Goal: Information Seeking & Learning: Compare options

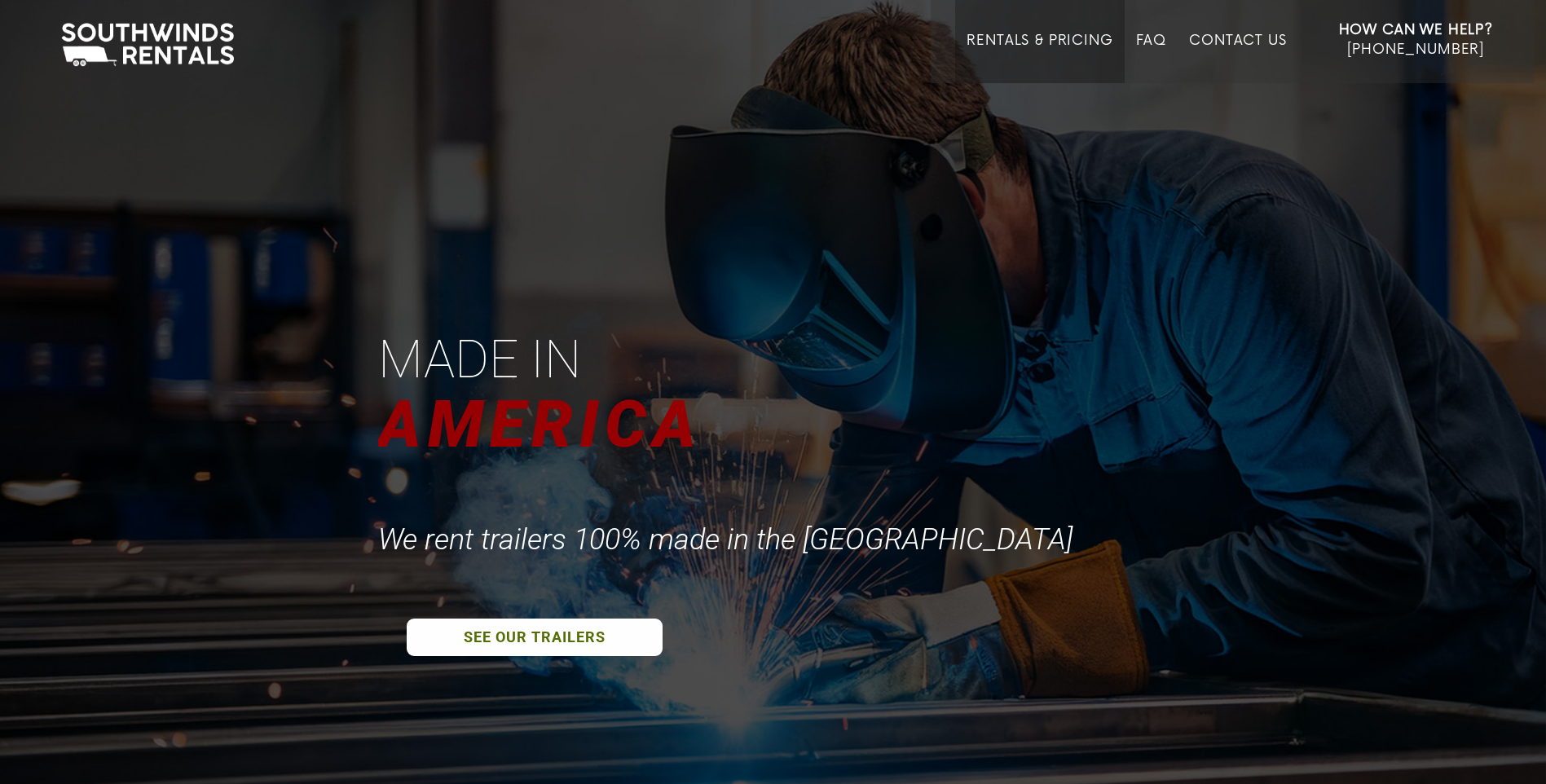
click at [1029, 33] on link "Rentals & Pricing" at bounding box center [1039, 58] width 145 height 50
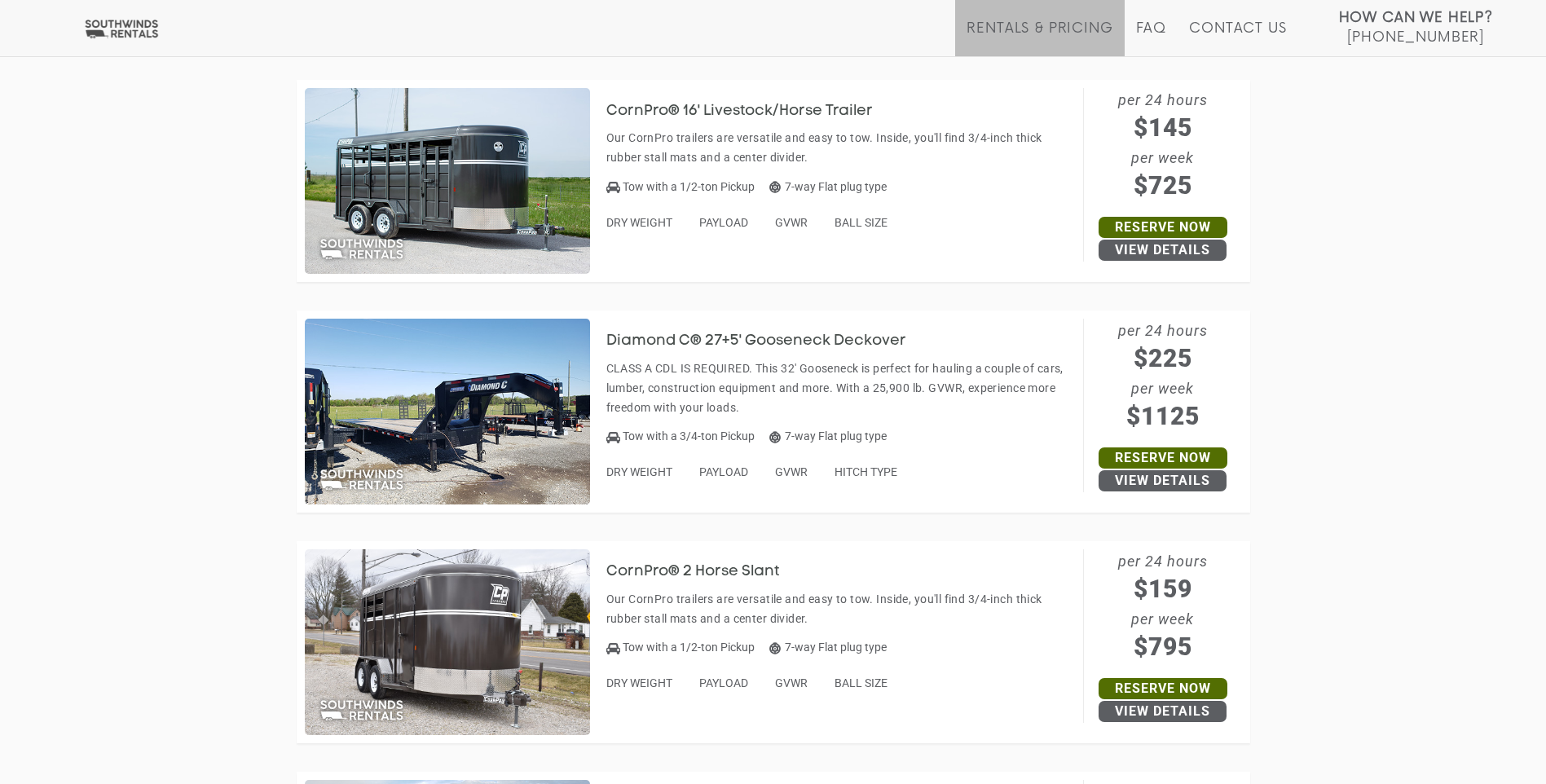
scroll to position [2851, 0]
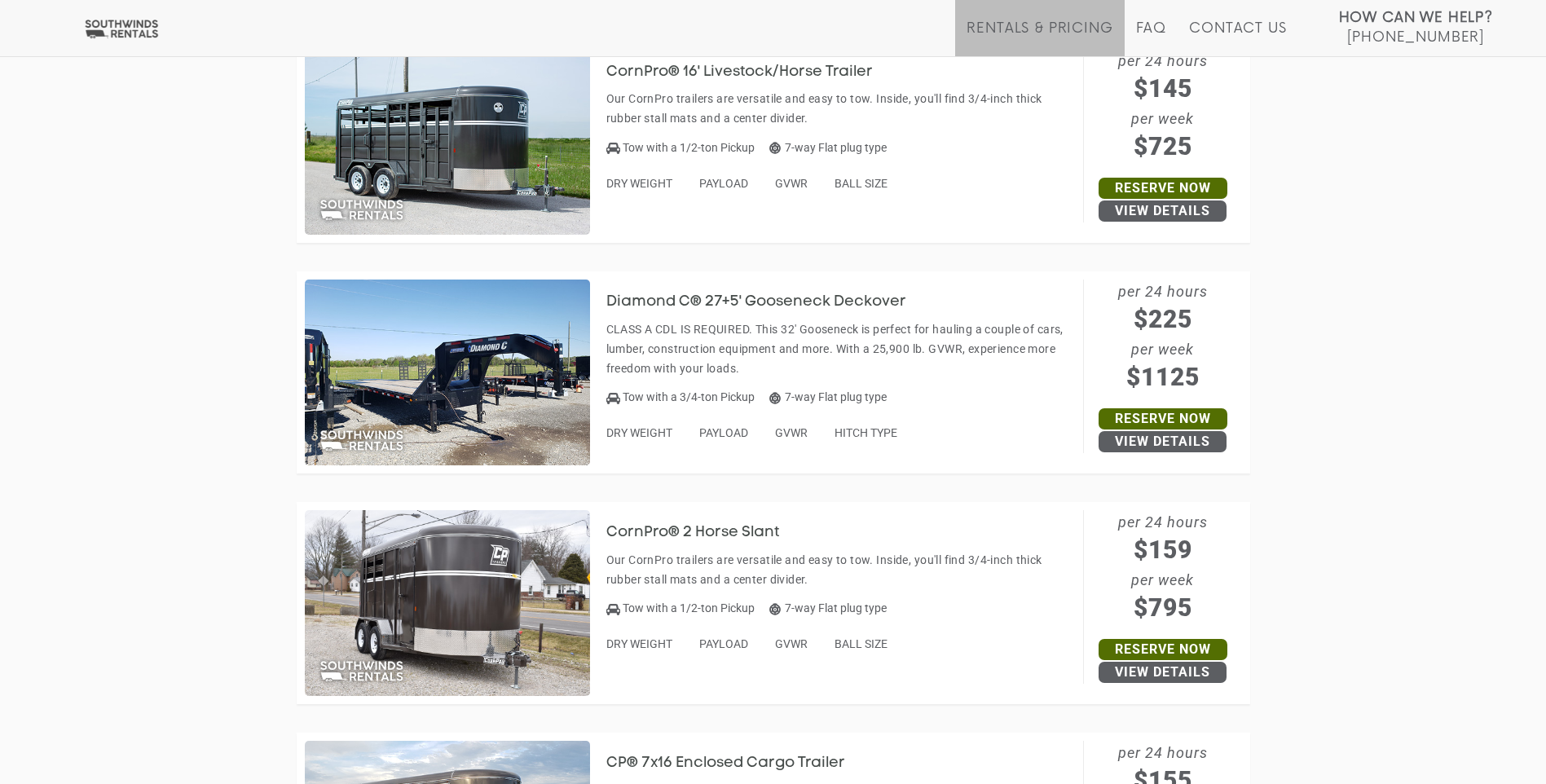
click at [726, 295] on h3 "Diamond C® 27+5' Gooseneck Deckover" at bounding box center [768, 302] width 324 height 16
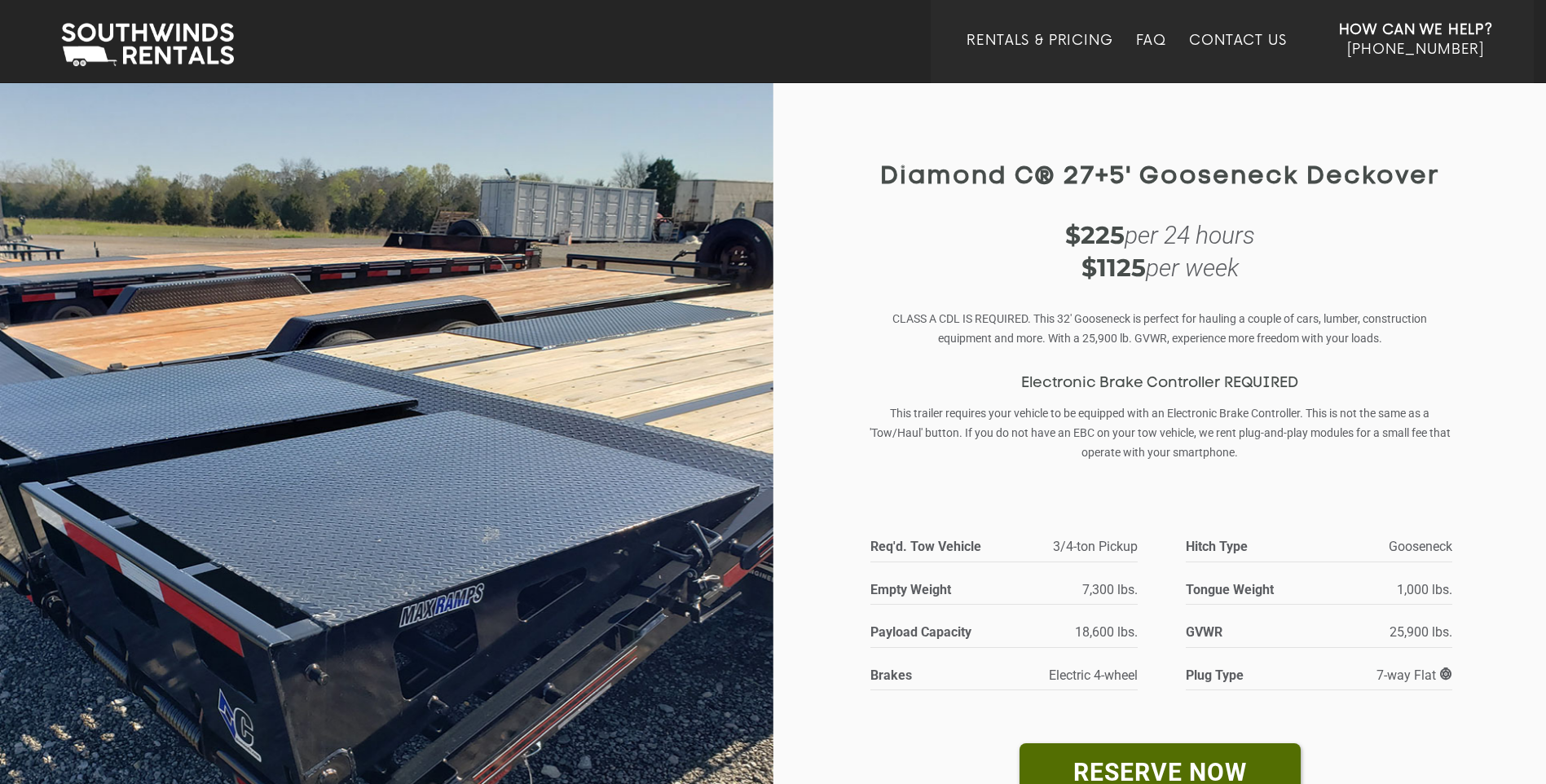
click at [739, 484] on img at bounding box center [386, 522] width 773 height 883
click at [343, 526] on img at bounding box center [386, 522] width 773 height 883
click at [1216, 36] on link "Contact Us" at bounding box center [1237, 58] width 97 height 50
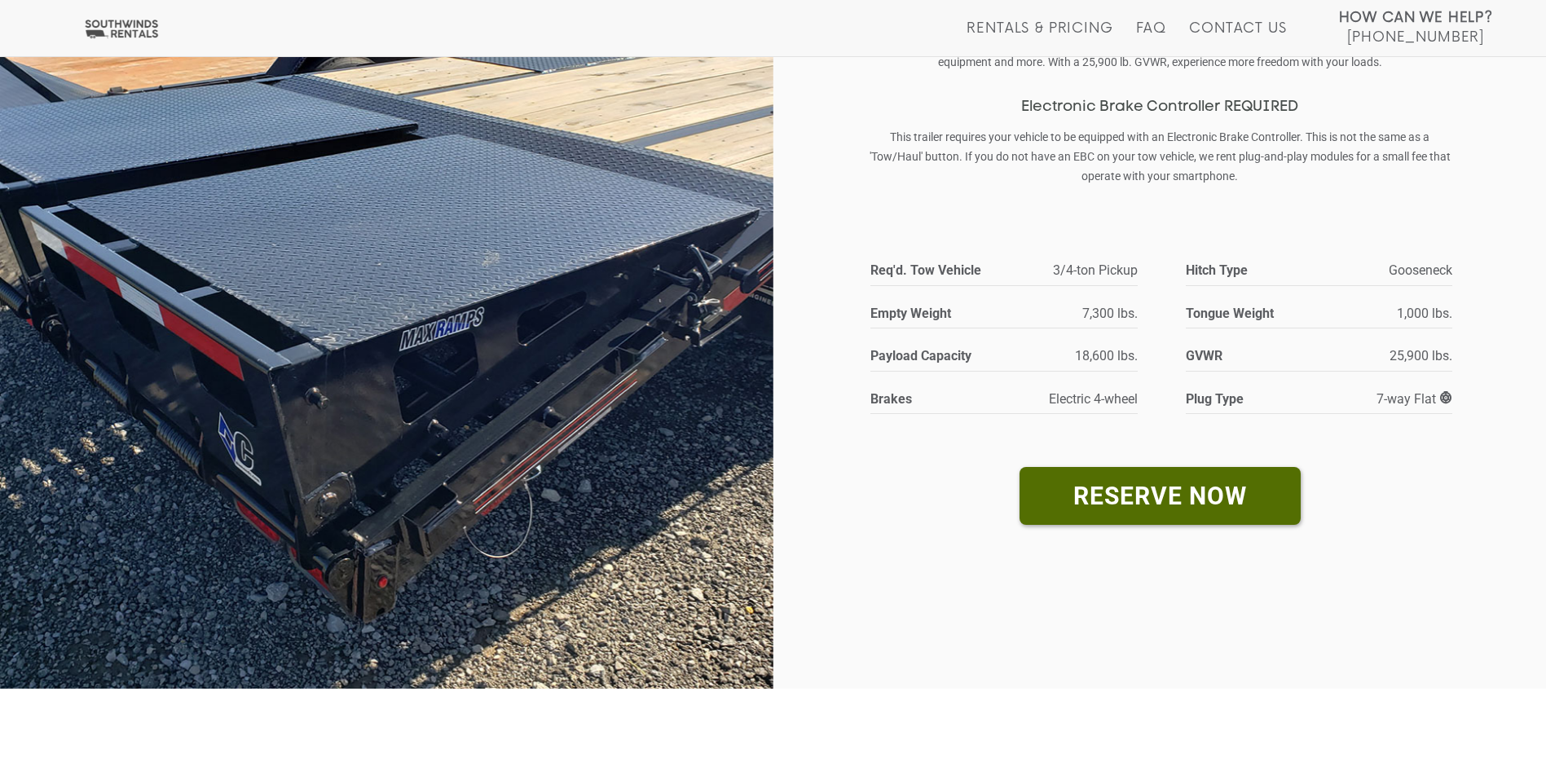
scroll to position [326, 0]
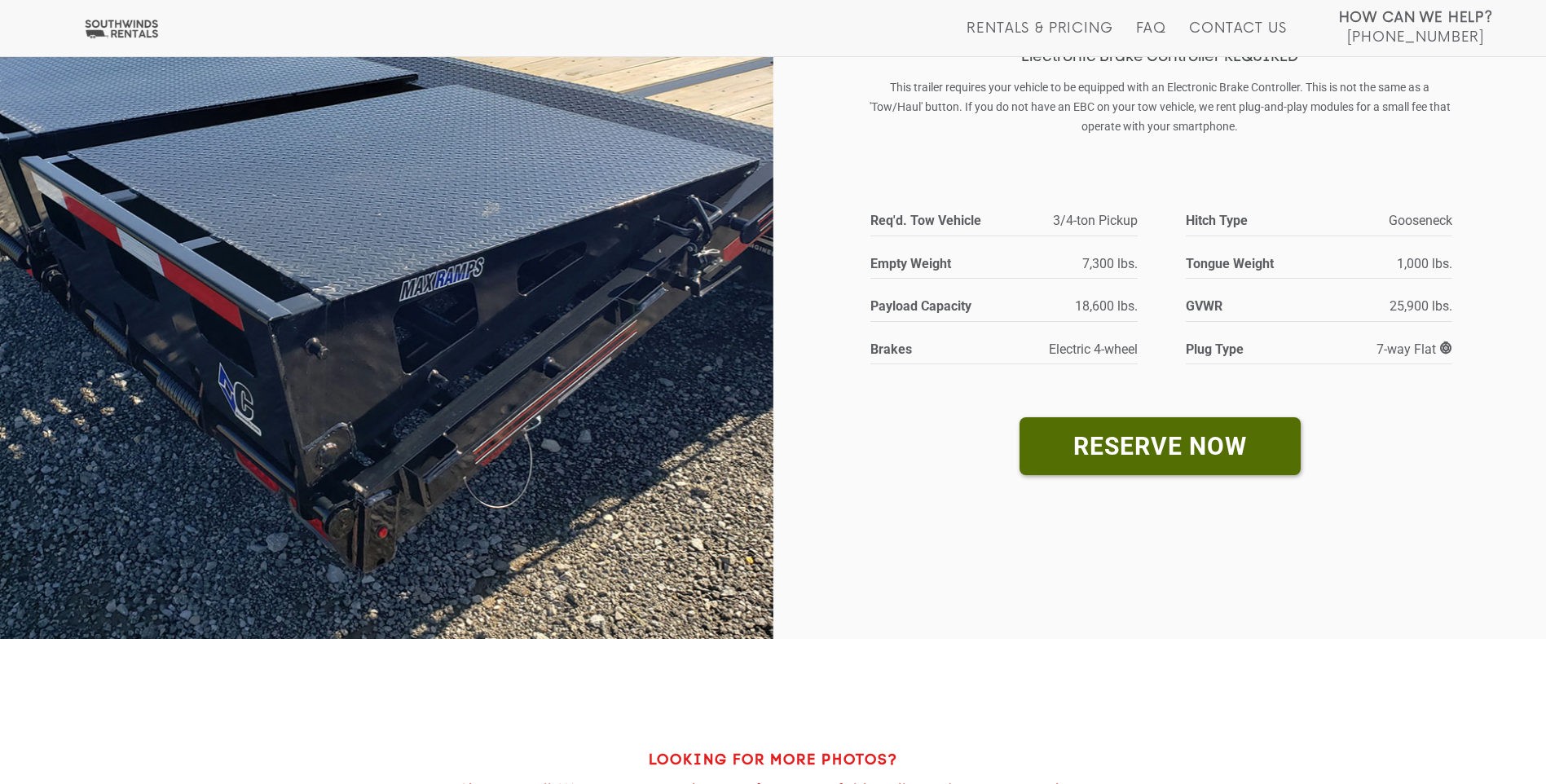
click at [1446, 343] on span at bounding box center [1446, 348] width 13 height 13
click at [1444, 349] on span at bounding box center [1446, 348] width 13 height 13
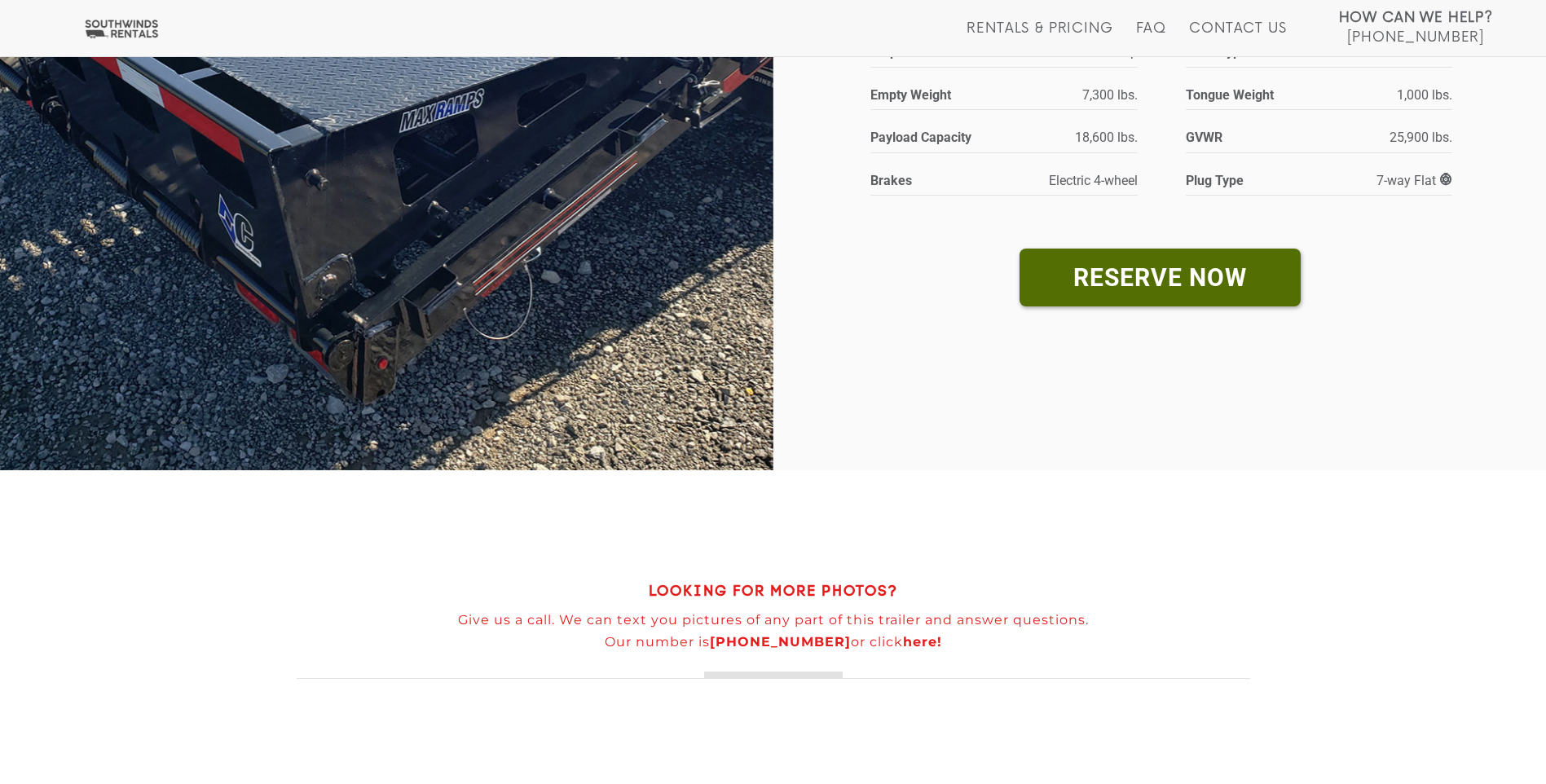
scroll to position [570, 0]
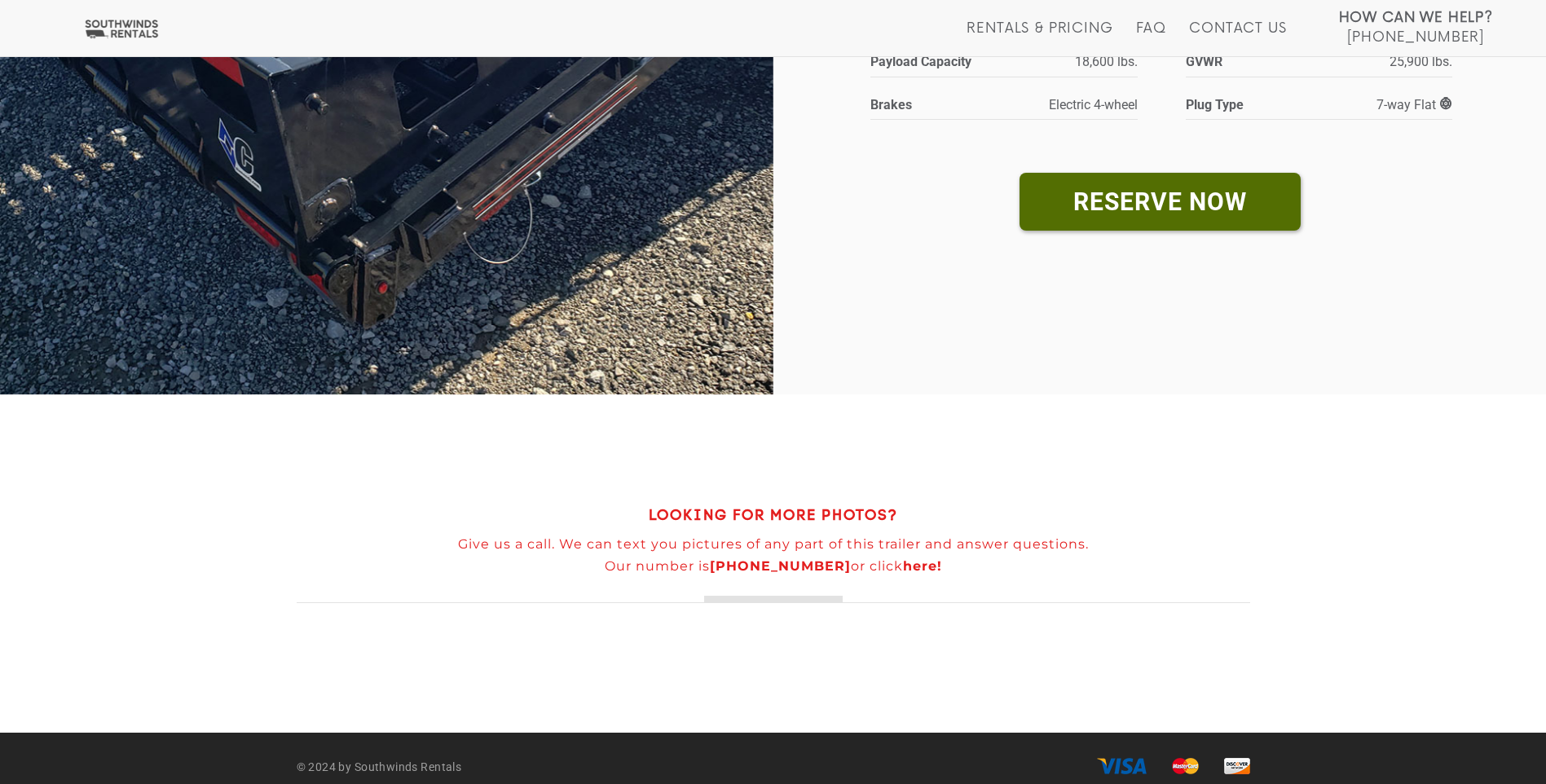
click at [733, 520] on strong "LOOKING FOR MORE PHOTOS?" at bounding box center [773, 516] width 249 height 14
click at [710, 515] on strong "LOOKING FOR MORE PHOTOS?" at bounding box center [773, 516] width 249 height 14
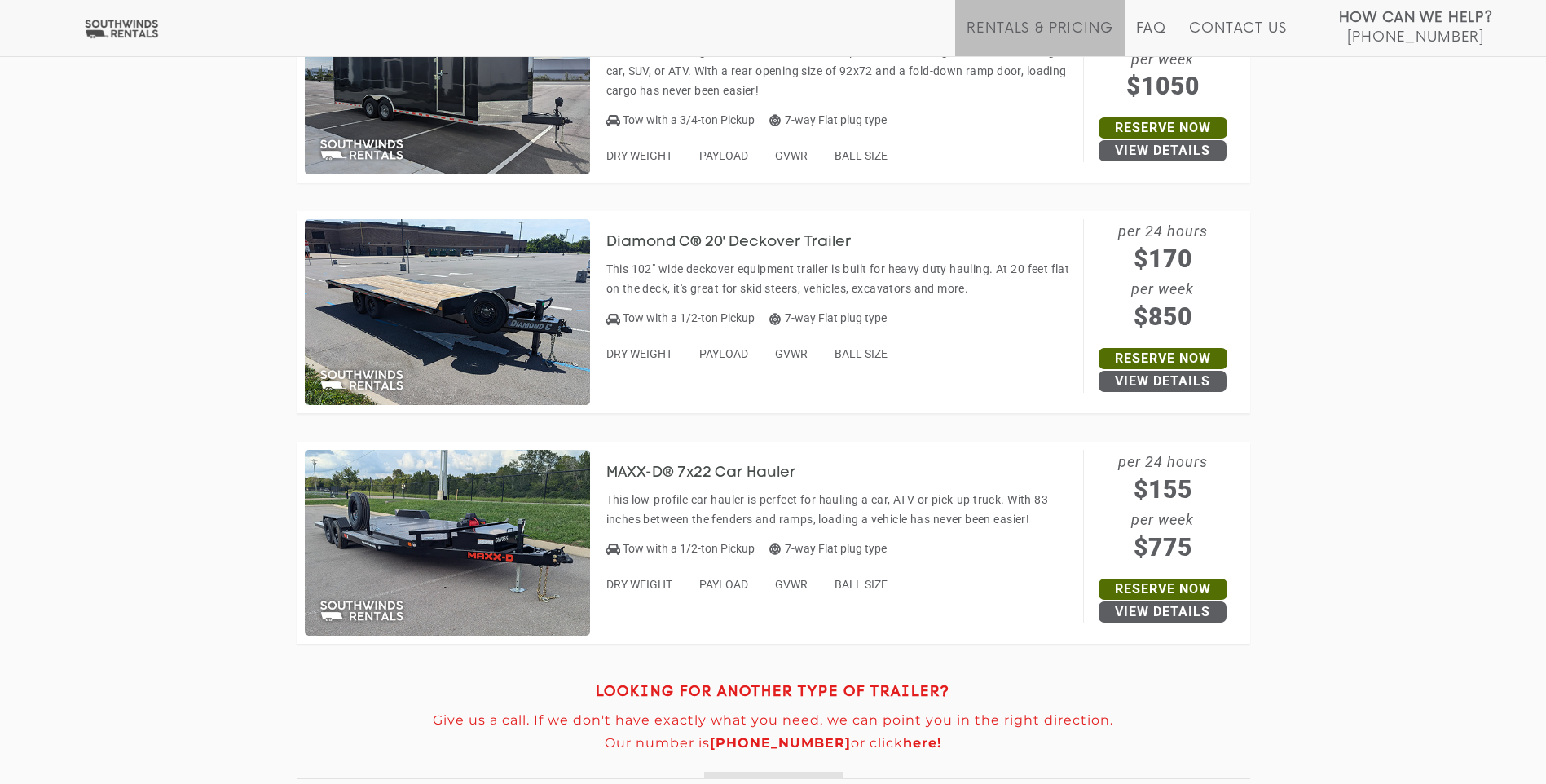
scroll to position [7272, 0]
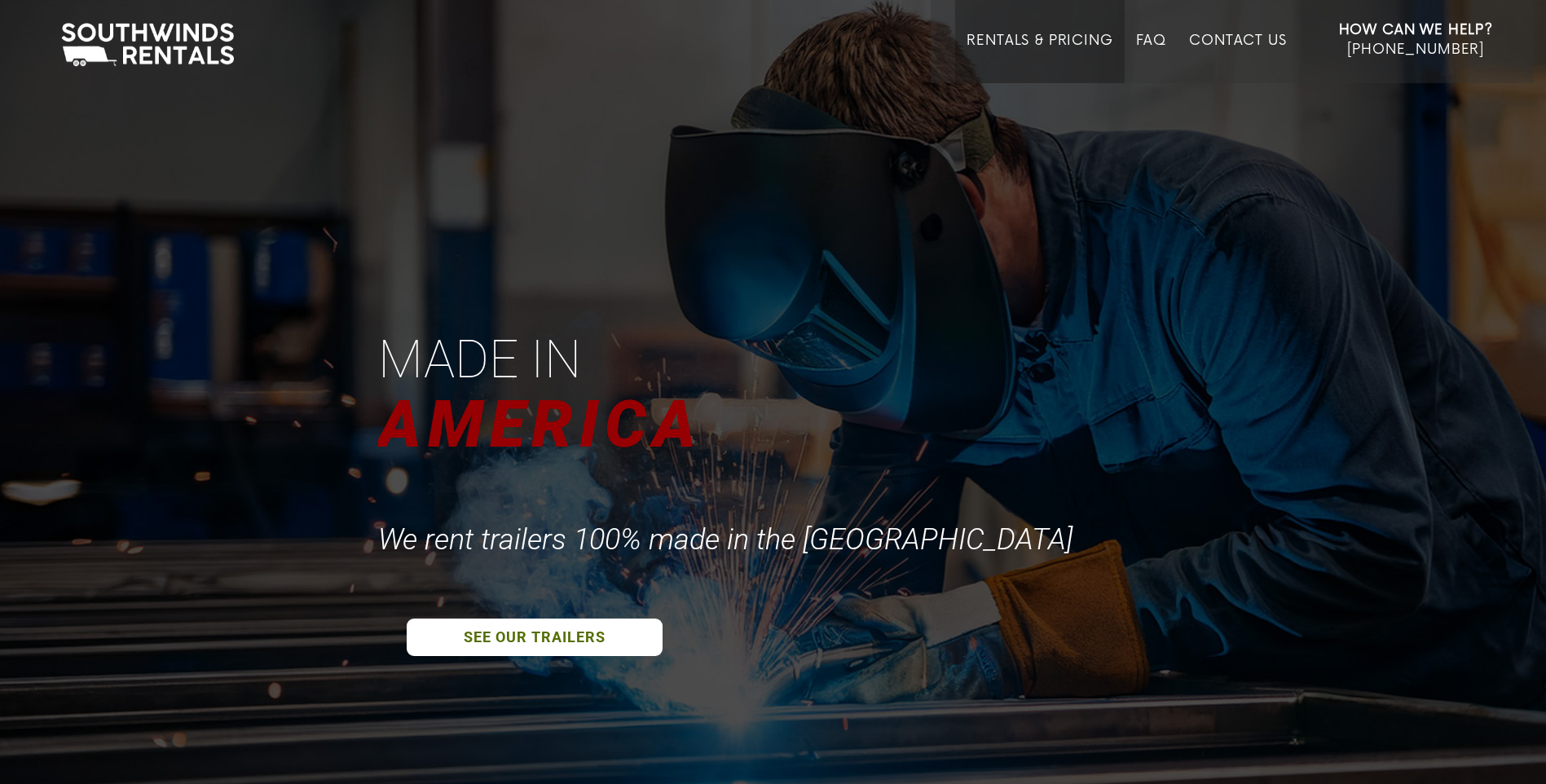
click at [999, 30] on li "Rentals & Pricing" at bounding box center [1039, 41] width 169 height 83
click at [992, 34] on link "Rentals & Pricing" at bounding box center [1039, 58] width 145 height 50
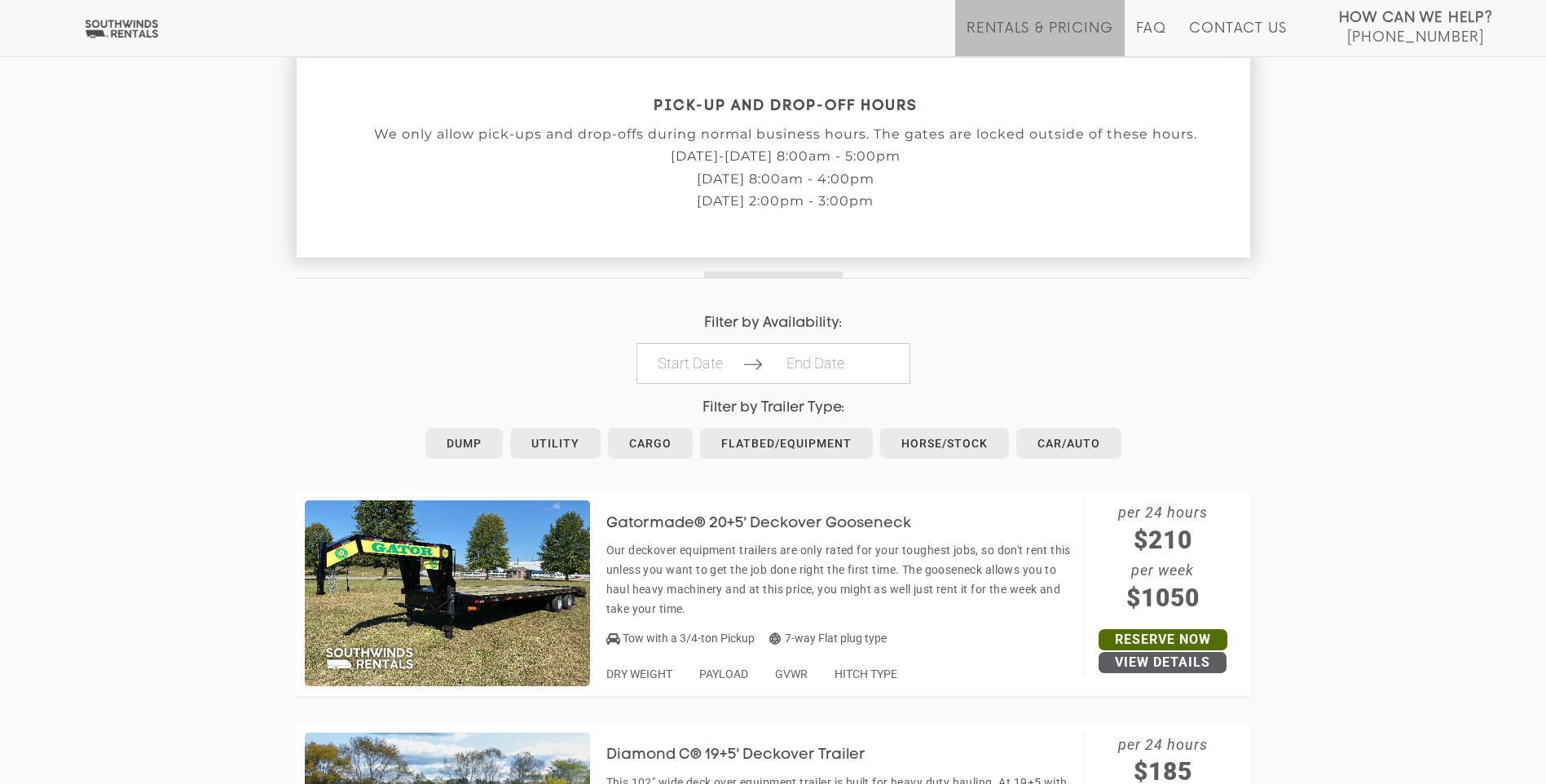
scroll to position [815, 0]
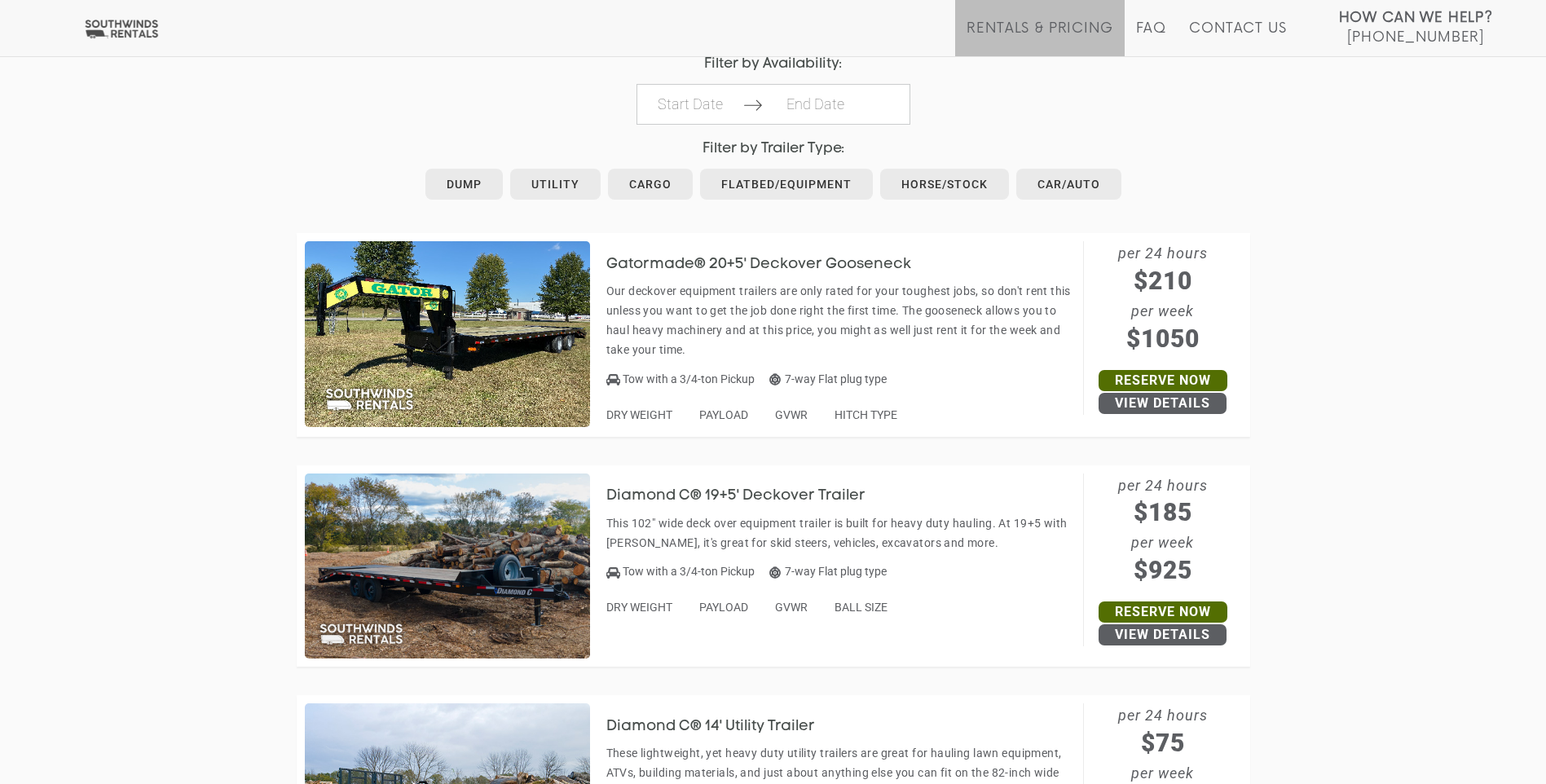
click at [537, 354] on img at bounding box center [446, 333] width 285 height 186
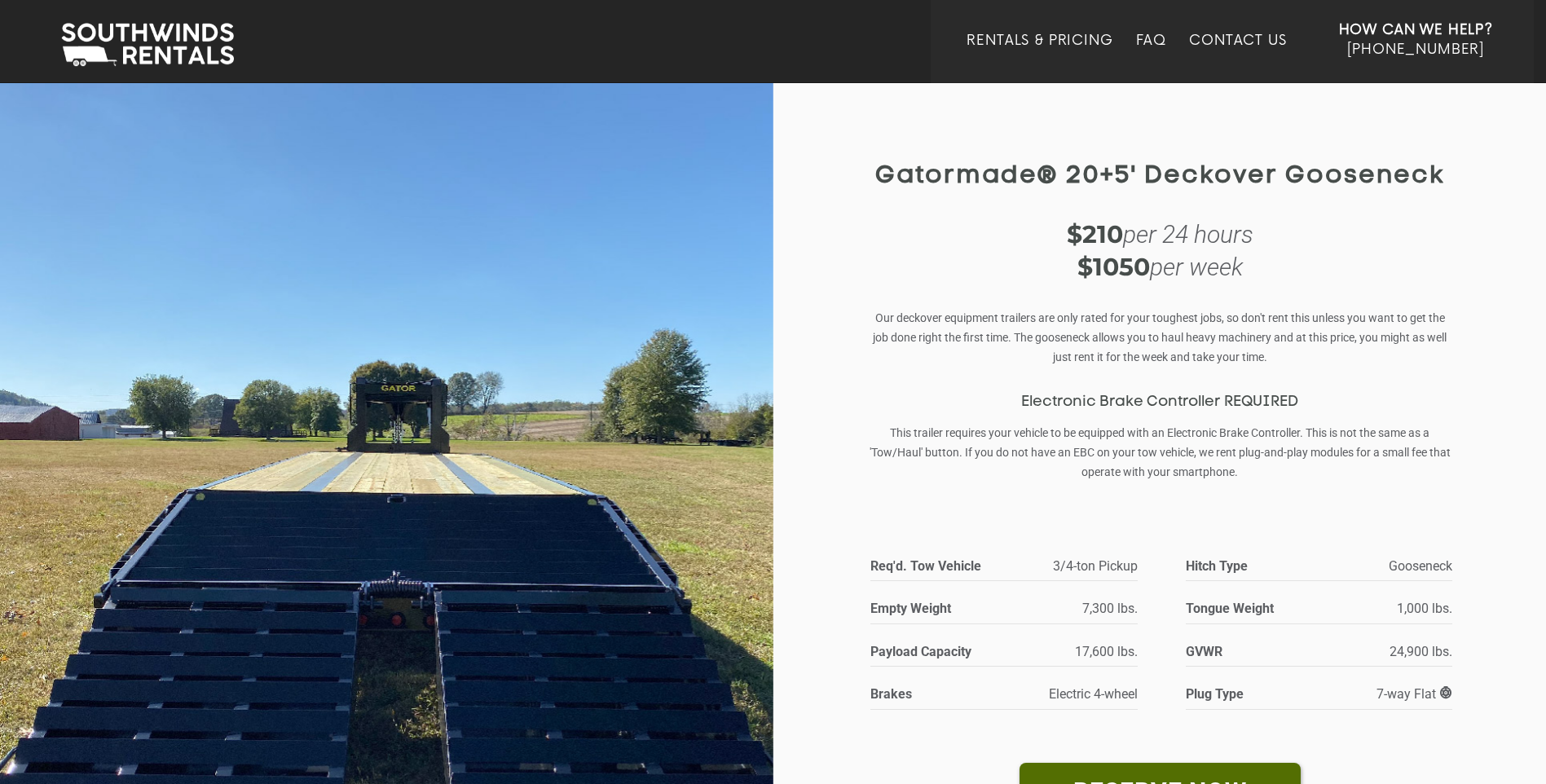
click at [730, 471] on img at bounding box center [386, 522] width 773 height 883
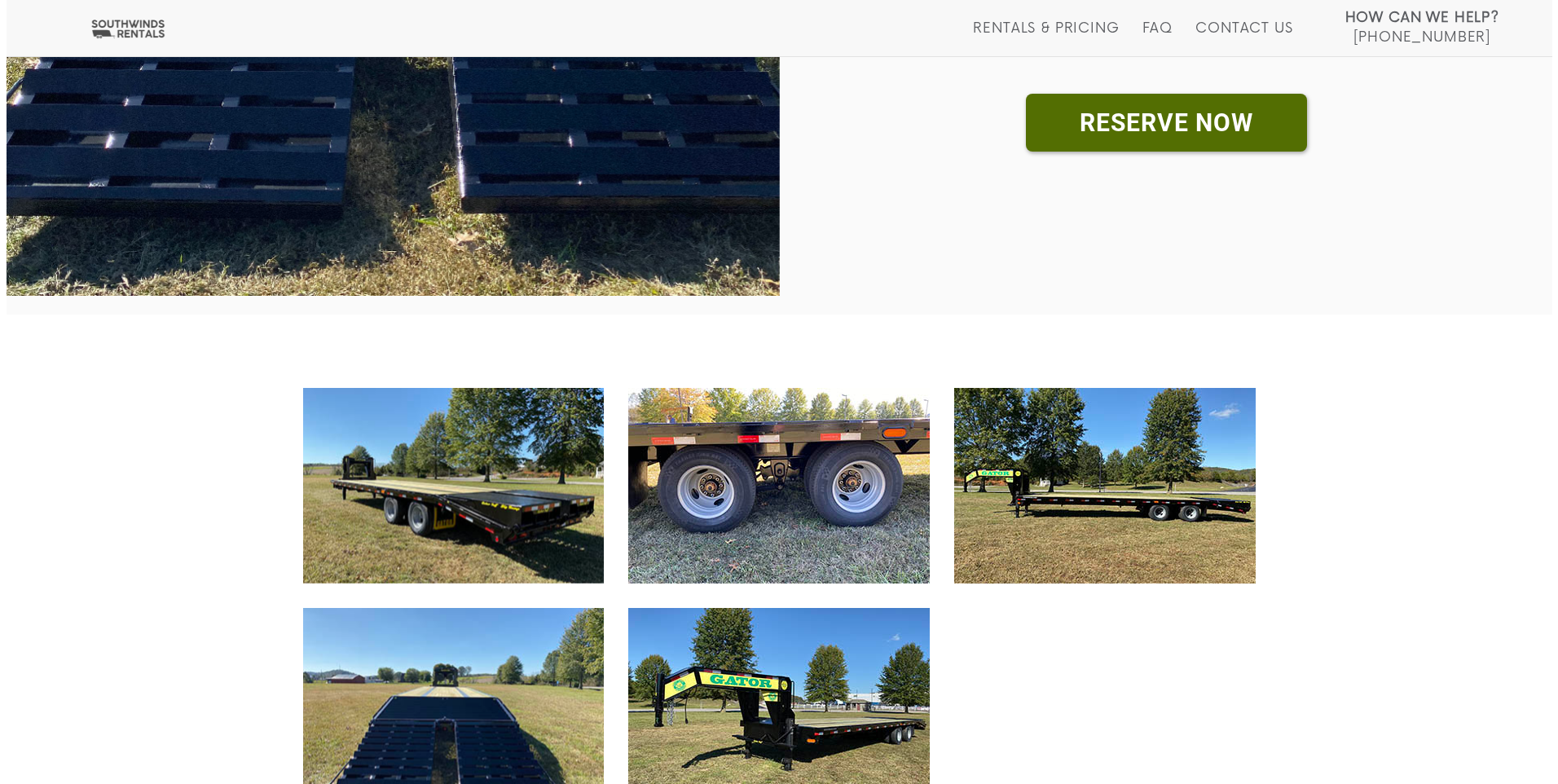
scroll to position [733, 0]
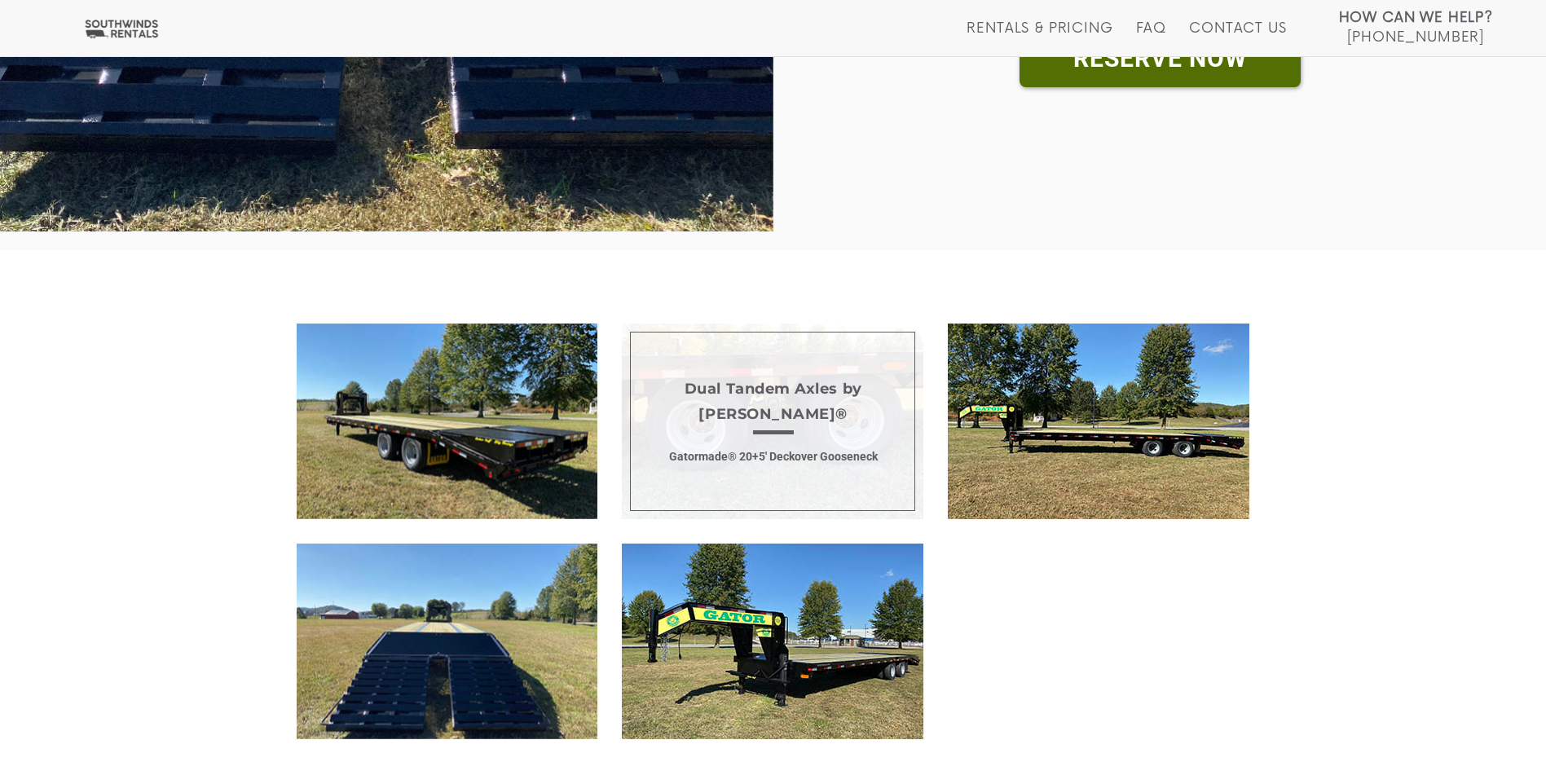
click at [734, 452] on span "Dual Tandem Axles by Dexter® Gatormade® 20+5' Deckover Gooseneck" at bounding box center [773, 421] width 302 height 196
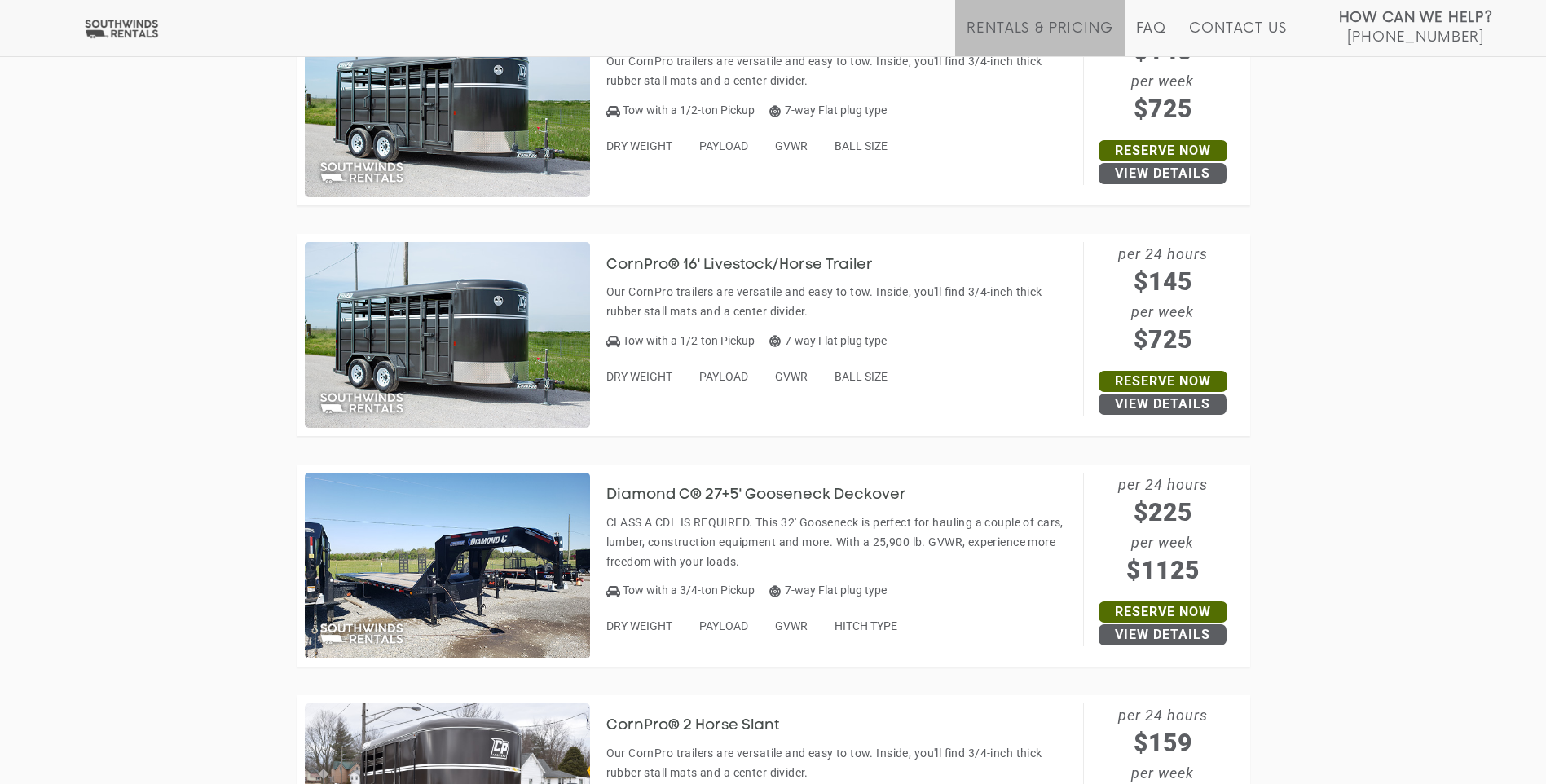
scroll to position [2851, 0]
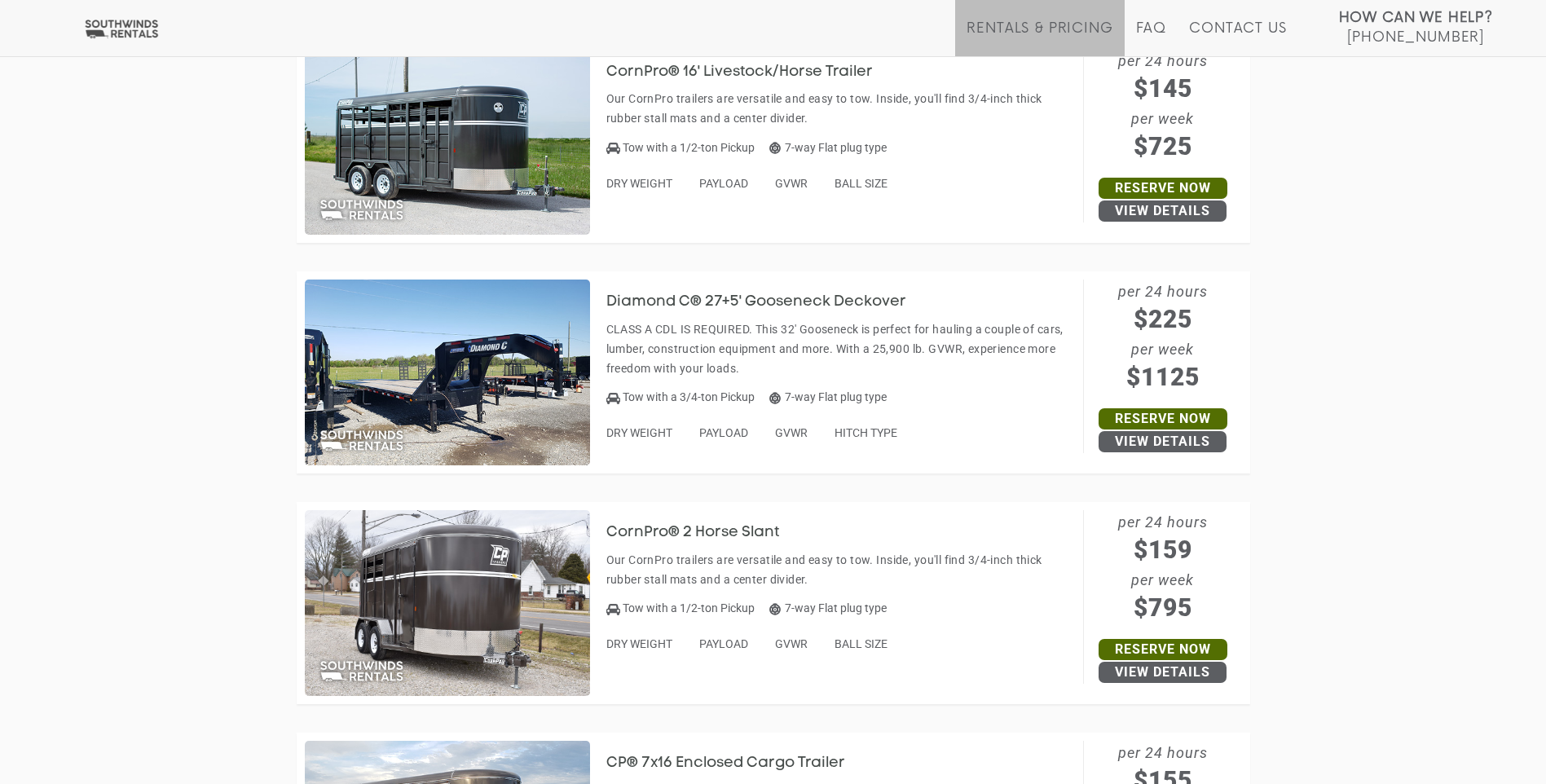
click at [728, 296] on h3 "Diamond C® 27+5' Gooseneck Deckover" at bounding box center [768, 302] width 324 height 16
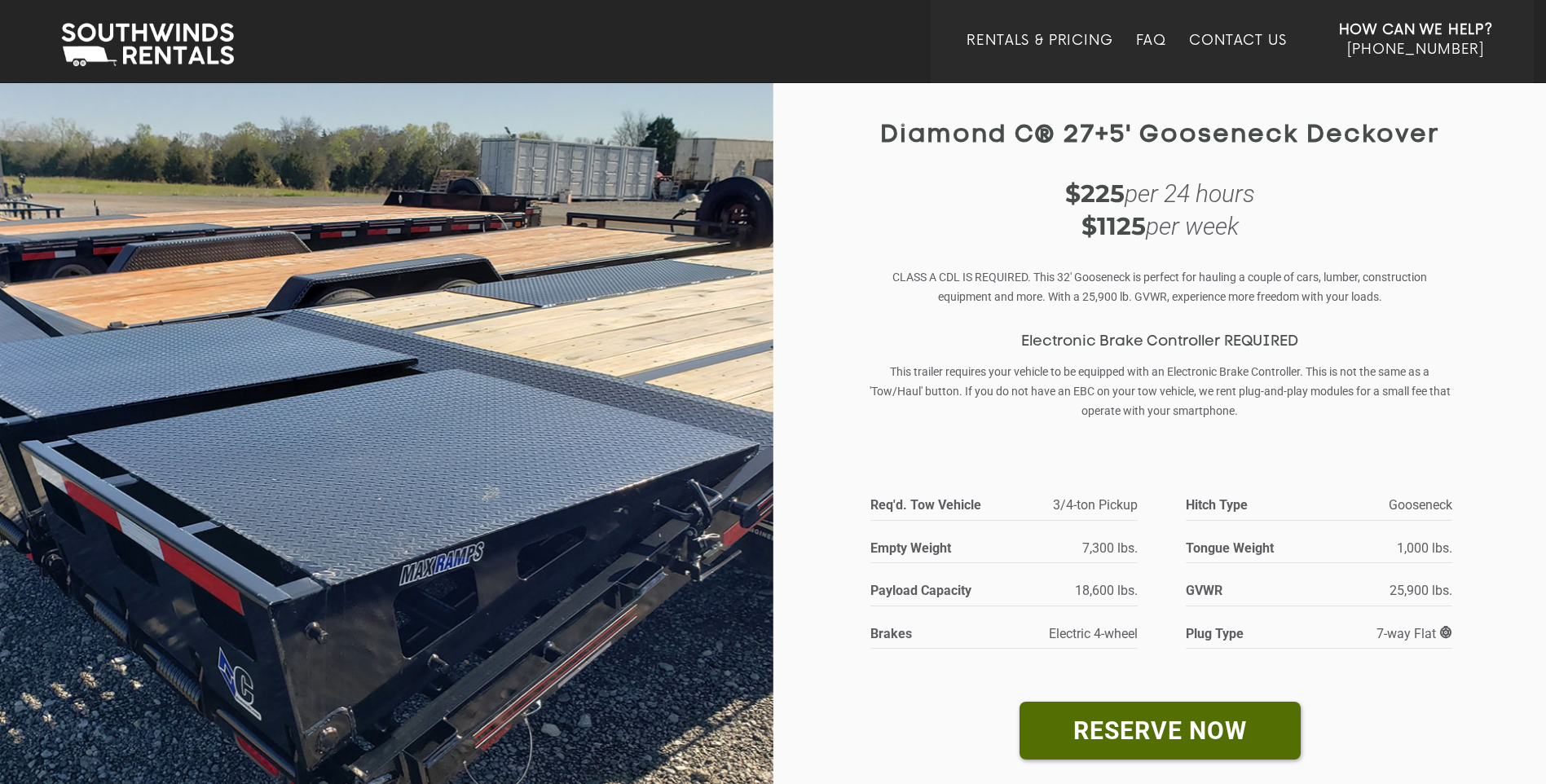
scroll to position [81, 0]
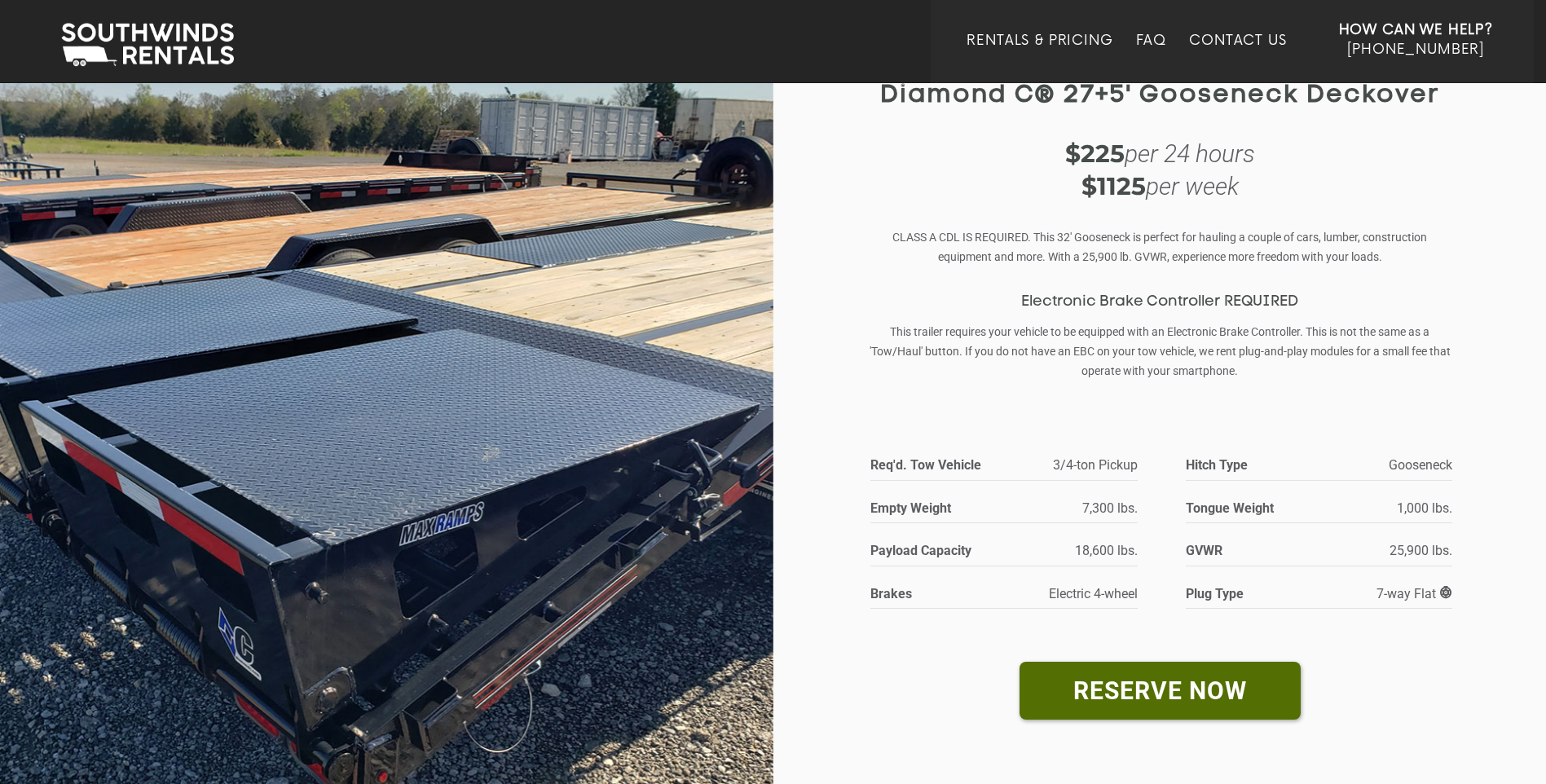
click at [1448, 595] on span at bounding box center [1446, 593] width 13 height 13
click at [1442, 588] on span at bounding box center [1446, 593] width 13 height 13
click at [1443, 589] on span at bounding box center [1446, 593] width 13 height 13
click at [1419, 586] on span "7-way Flat" at bounding box center [1414, 593] width 76 height 16
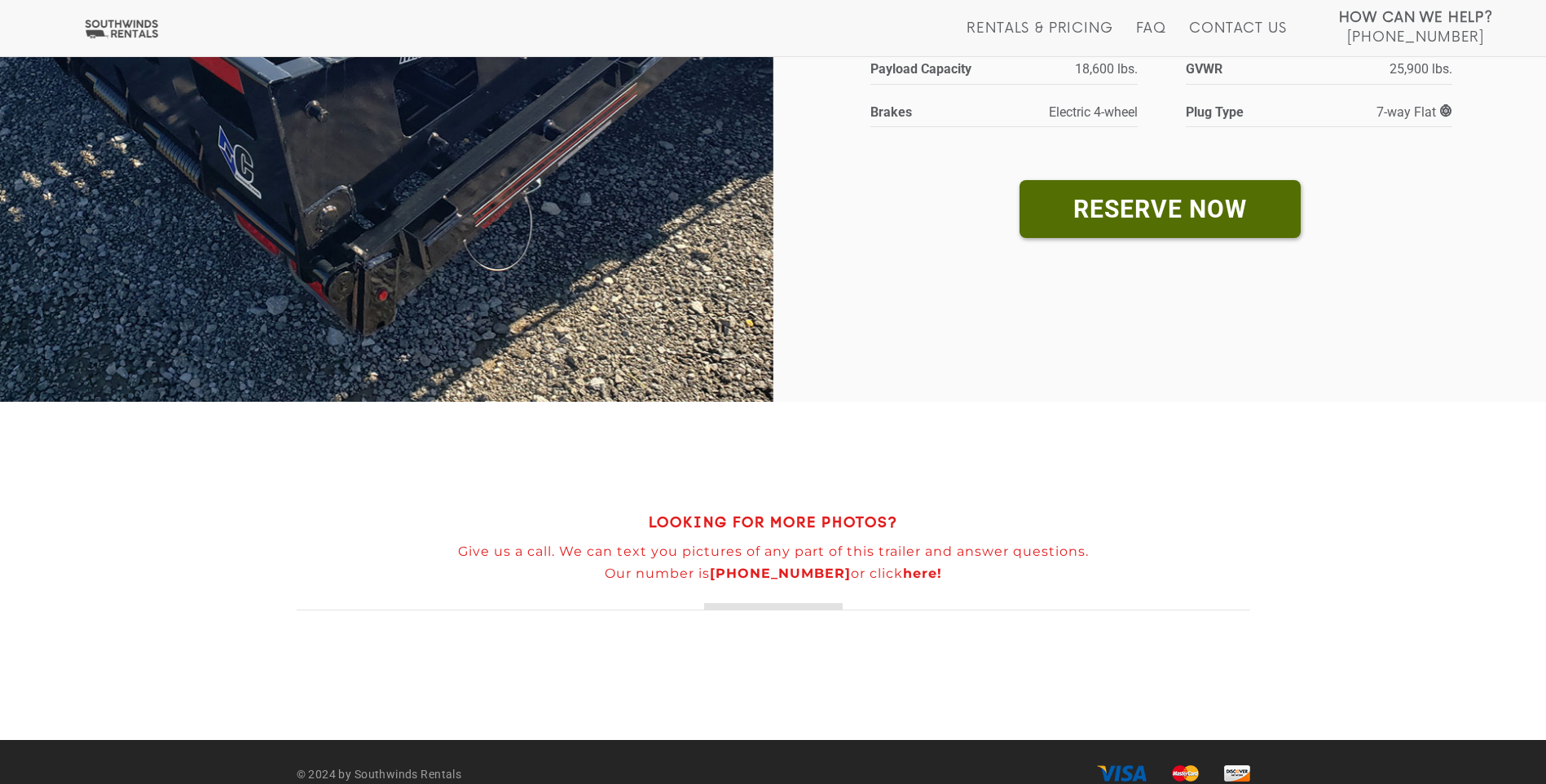
scroll to position [588, 0]
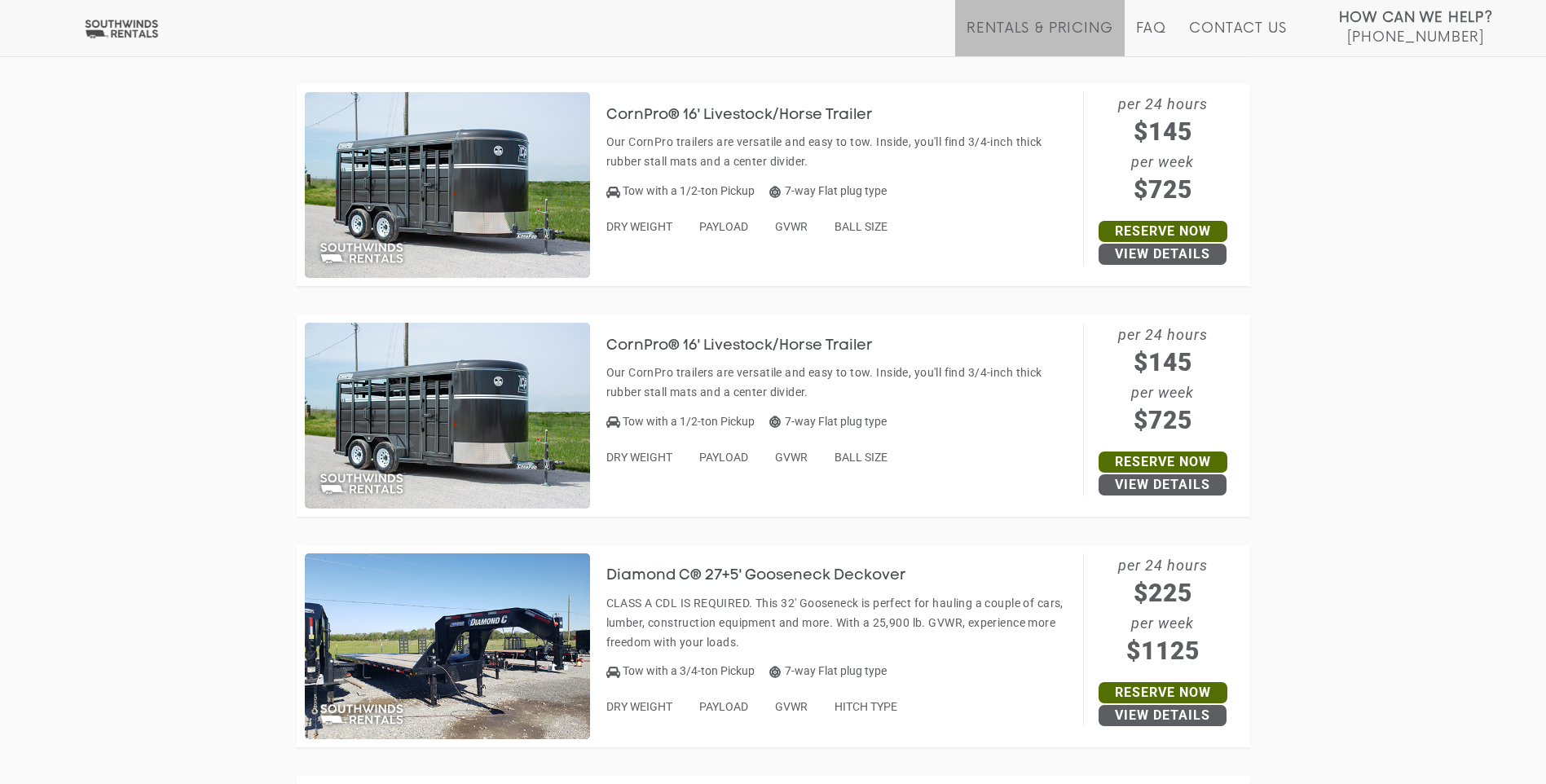
scroll to position [2579, 0]
click at [643, 707] on span "DRY WEIGHT" at bounding box center [639, 705] width 66 height 13
click at [1176, 716] on link "View Details" at bounding box center [1162, 714] width 128 height 21
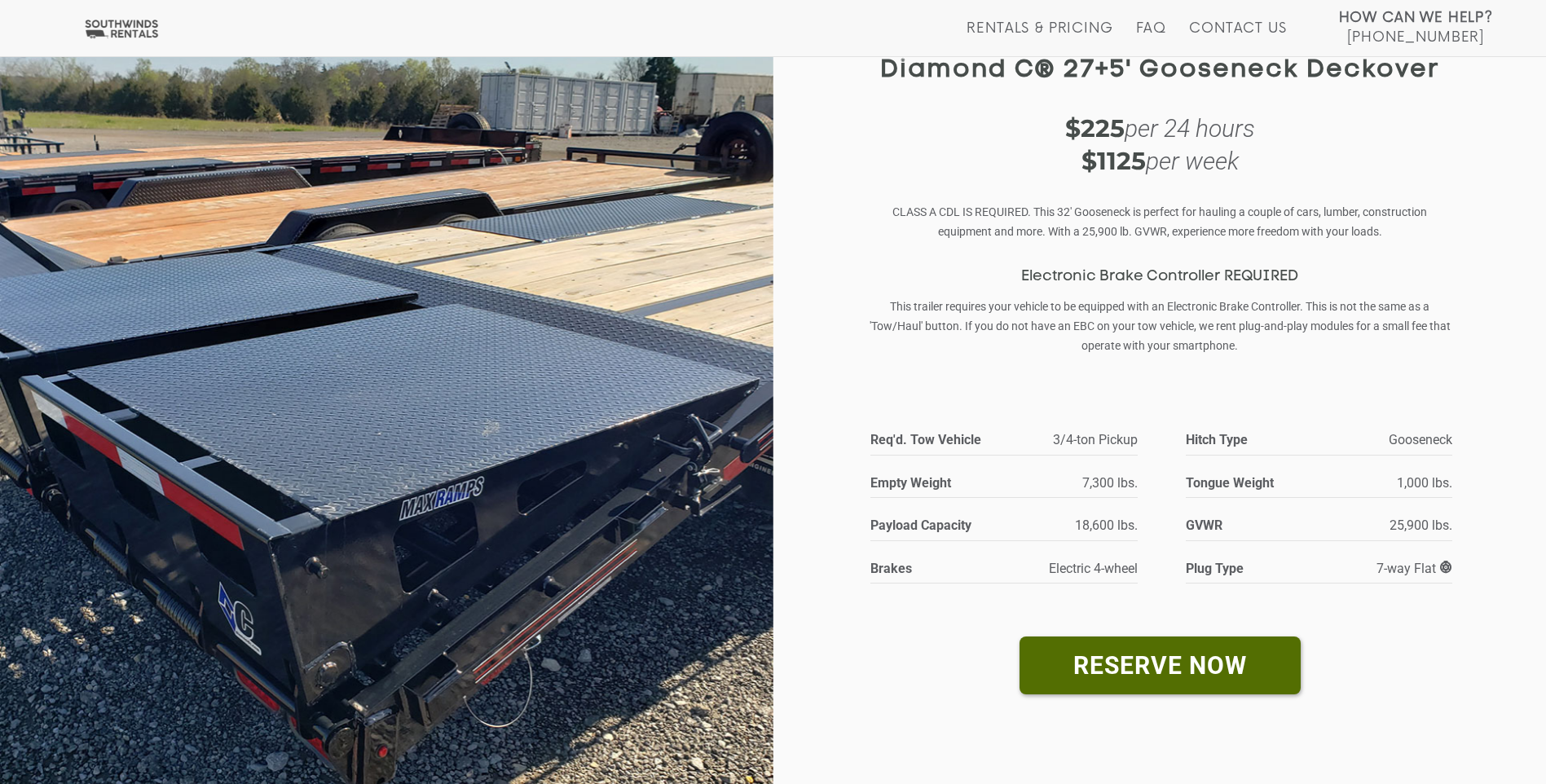
scroll to position [99, 0]
